Goal: Entertainment & Leisure: Browse casually

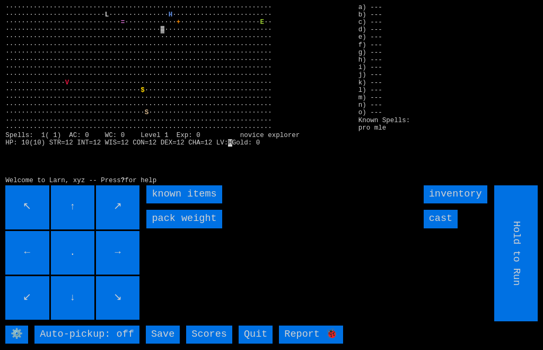
scroll to position [25, 1]
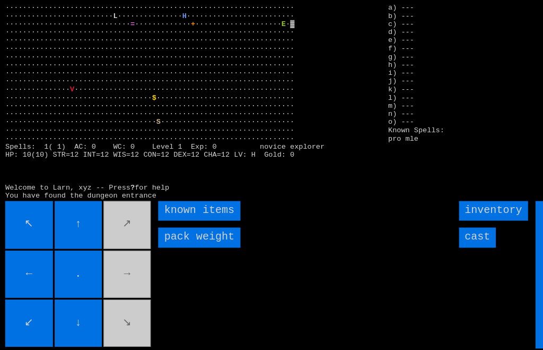
click at [106, 259] on movebuttons "↖ ↑ ↗ ← . → ↙ ↓ ↘" at bounding box center [73, 253] width 136 height 136
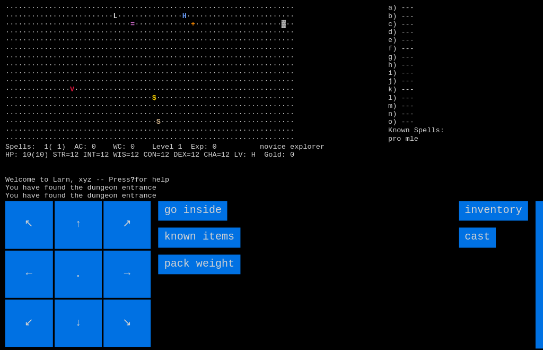
click at [159, 203] on inside "go inside" at bounding box center [178, 194] width 64 height 18
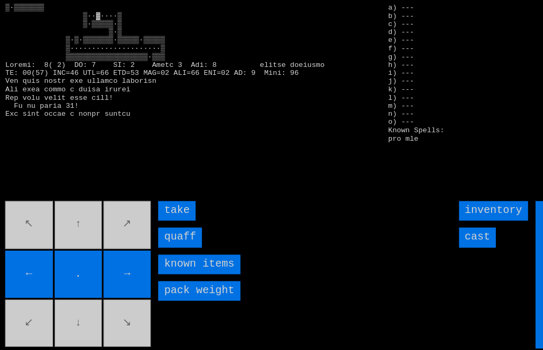
click at [147, 228] on input "quaff" at bounding box center [166, 219] width 40 height 18
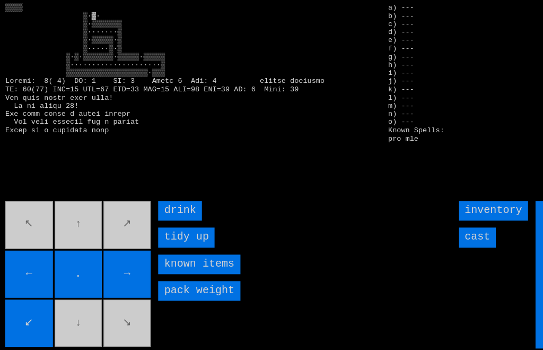
click at [153, 203] on input "drink" at bounding box center [166, 194] width 40 height 18
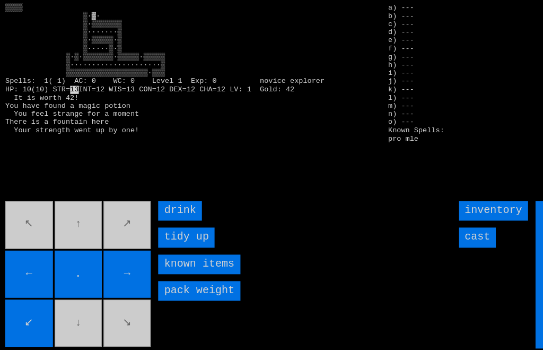
click at [151, 203] on input "drink" at bounding box center [166, 194] width 40 height 18
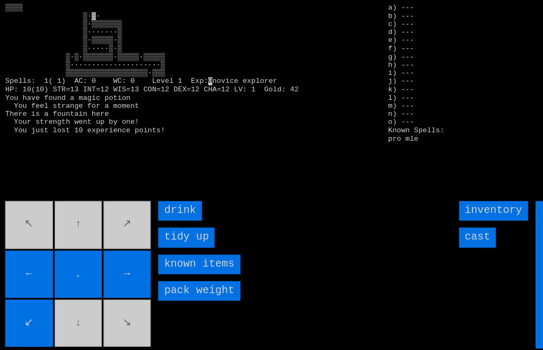
click at [151, 203] on input "drink" at bounding box center [166, 194] width 40 height 18
click at [150, 203] on input "drink" at bounding box center [166, 194] width 40 height 18
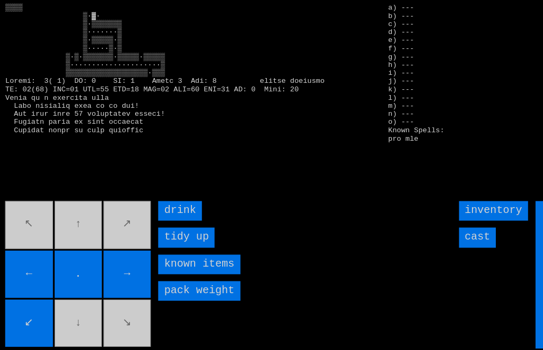
click at [150, 203] on input "drink" at bounding box center [166, 194] width 40 height 18
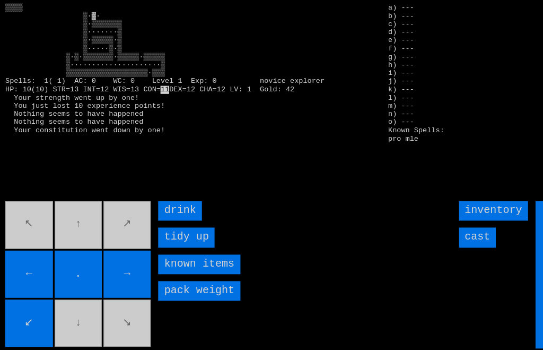
click at [154, 203] on input "drink" at bounding box center [166, 194] width 40 height 18
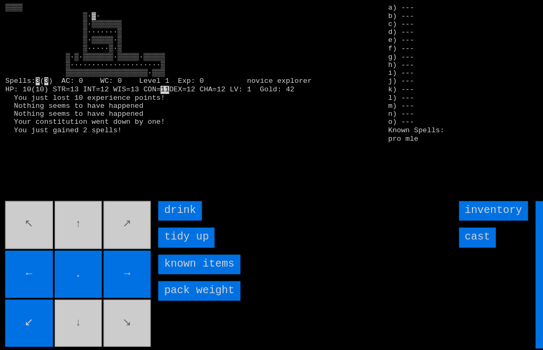
click at [154, 203] on input "drink" at bounding box center [166, 194] width 40 height 18
click at [157, 203] on input "drink" at bounding box center [166, 194] width 40 height 18
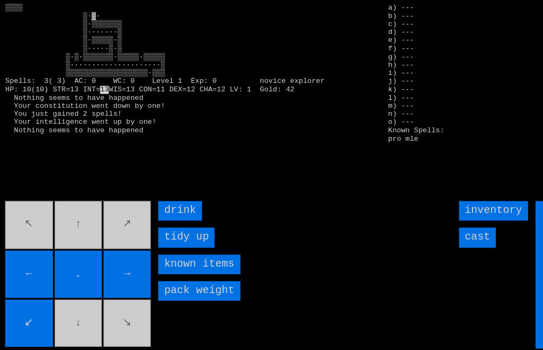
click at [159, 203] on input "drink" at bounding box center [166, 194] width 40 height 18
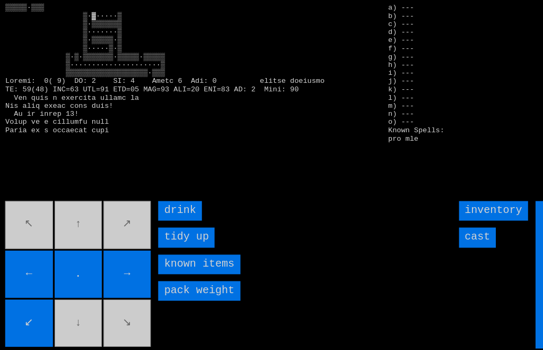
click at [159, 203] on input "drink" at bounding box center [166, 194] width 40 height 18
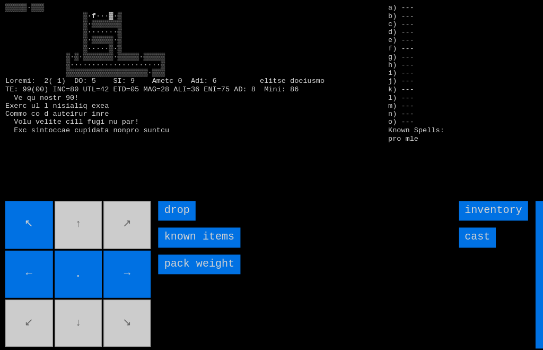
click at [72, 227] on movebuttons "↖ ↑ ↗ ← . → ↙ ↓ ↘" at bounding box center [73, 253] width 136 height 136
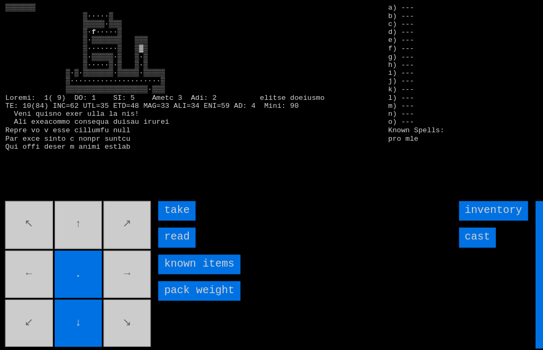
click at [159, 228] on input "read" at bounding box center [163, 219] width 34 height 18
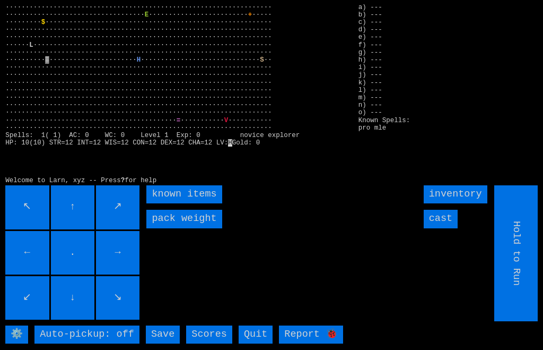
scroll to position [0, 1]
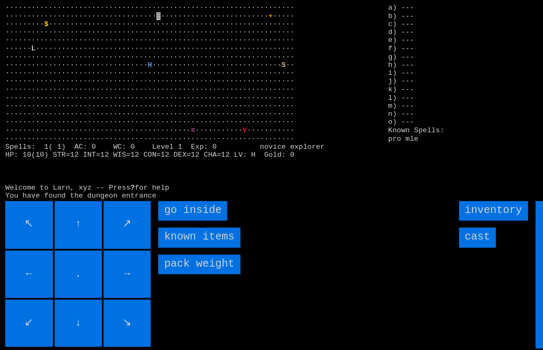
click at [160, 203] on inside "go inside" at bounding box center [178, 194] width 64 height 18
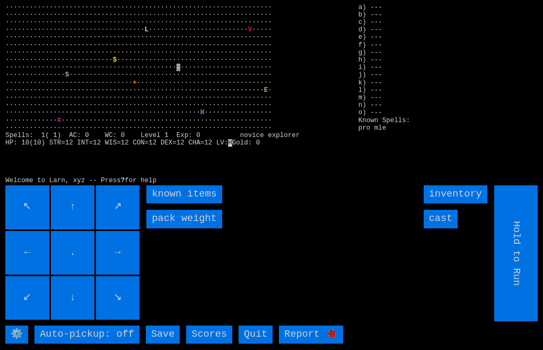
scroll to position [0, 1]
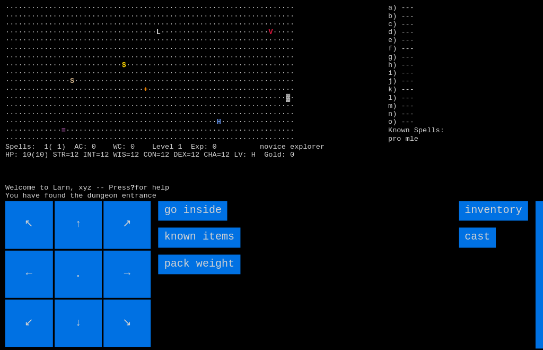
click at [157, 203] on inside "go inside" at bounding box center [178, 194] width 64 height 18
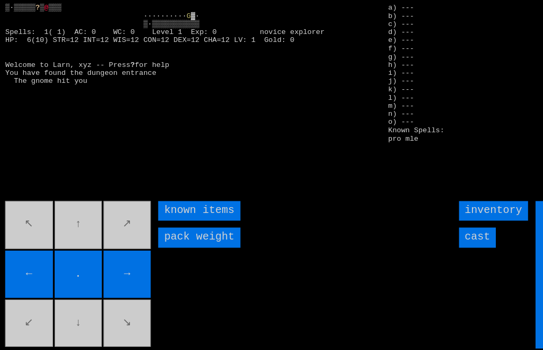
click at [441, 228] on input "cast" at bounding box center [441, 219] width 34 height 18
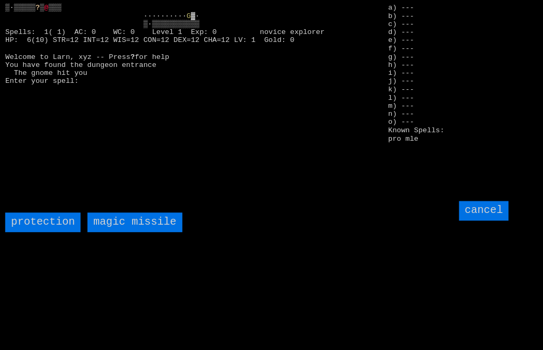
click at [115, 214] on missile "magic missile" at bounding box center [124, 205] width 87 height 18
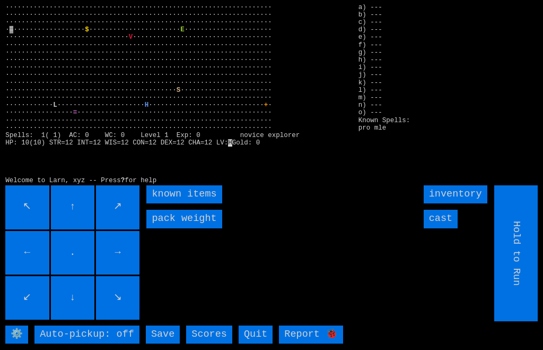
scroll to position [0, 1]
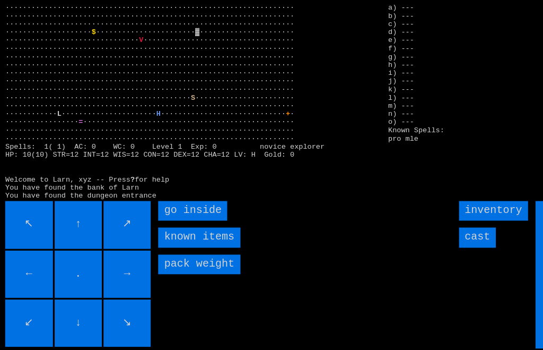
click at [157, 203] on inside "go inside" at bounding box center [178, 194] width 64 height 18
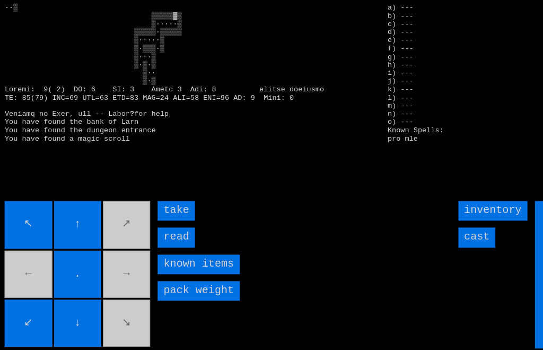
click at [152, 228] on input "read" at bounding box center [163, 219] width 34 height 18
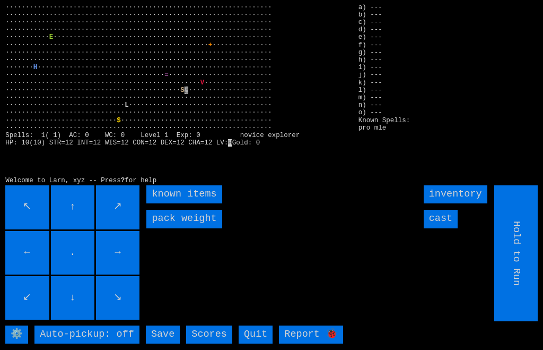
scroll to position [0, 1]
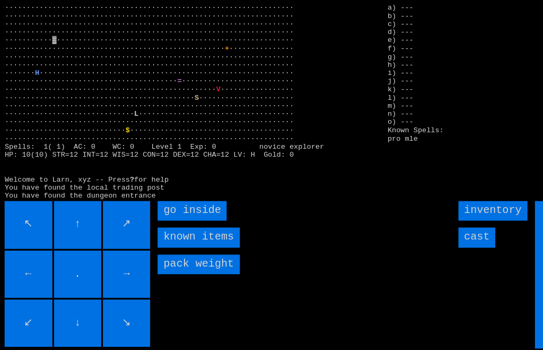
click at [159, 203] on inside "go inside" at bounding box center [178, 194] width 64 height 18
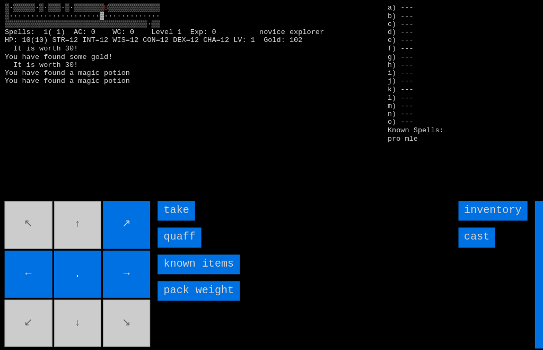
click at [159, 228] on input "quaff" at bounding box center [166, 219] width 40 height 18
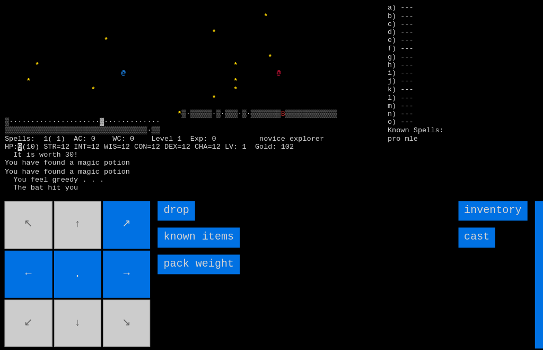
click at [437, 228] on input "cast" at bounding box center [441, 219] width 34 height 18
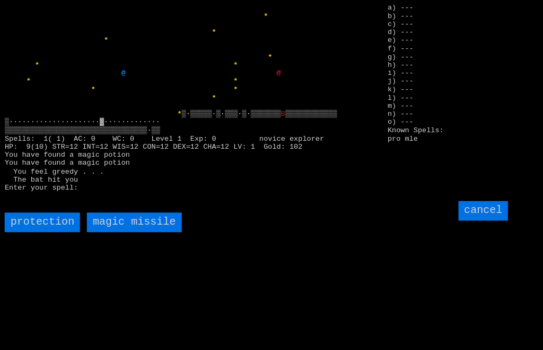
click at [114, 214] on missile "magic missile" at bounding box center [124, 205] width 87 height 18
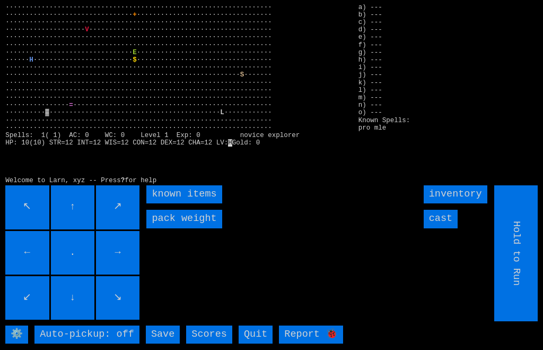
scroll to position [0, 1]
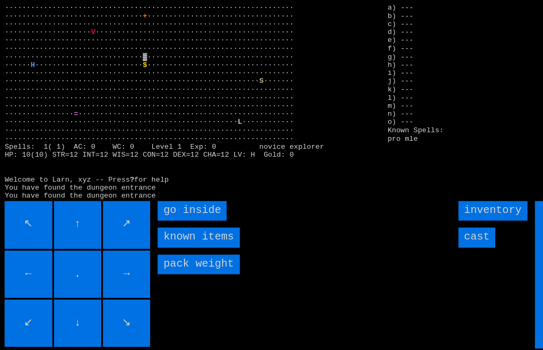
click at [160, 203] on inside "go inside" at bounding box center [178, 194] width 64 height 18
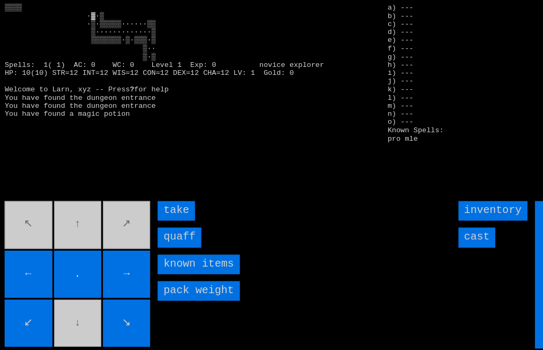
click at [156, 228] on input "quaff" at bounding box center [166, 219] width 40 height 18
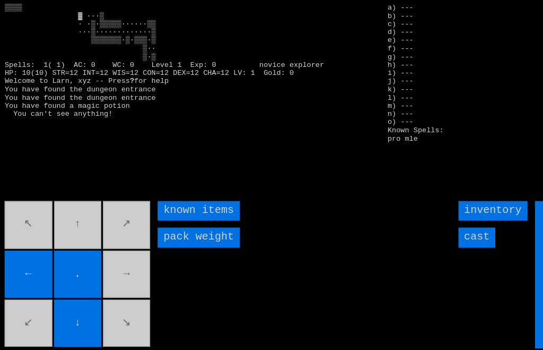
click at [112, 262] on movebuttons "↖ ↑ ↗ ← . → ↙ ↓ ↘" at bounding box center [73, 253] width 136 height 136
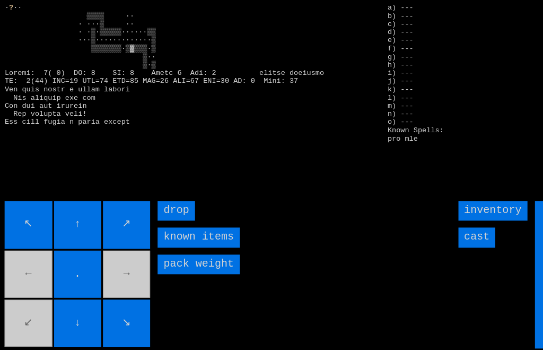
click at [112, 229] on input "↗" at bounding box center [118, 207] width 44 height 44
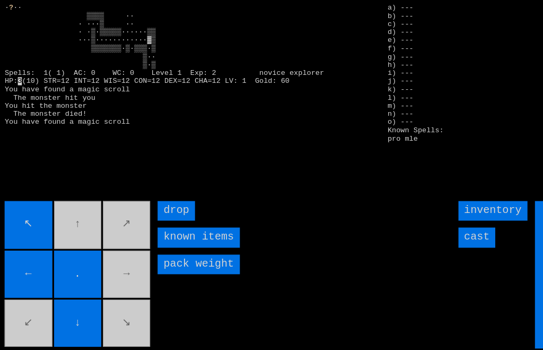
click at [65, 220] on movebuttons "↖ ↑ ↗ ← . → ↙ ↓ ↘" at bounding box center [73, 253] width 136 height 136
